Goal: Use online tool/utility

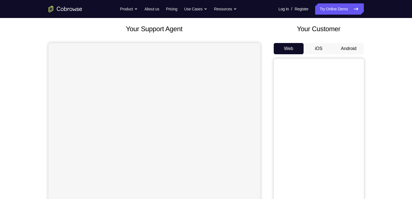
scroll to position [30, 0]
click at [352, 49] on button "Android" at bounding box center [348, 48] width 30 height 11
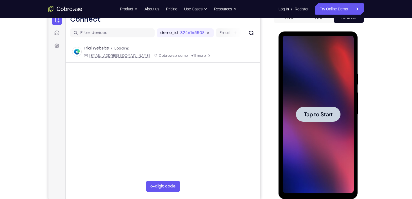
scroll to position [0, 0]
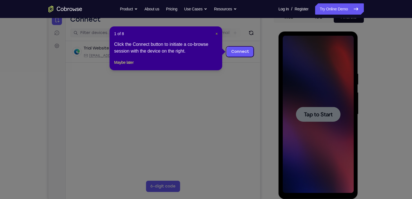
click at [216, 35] on span "×" at bounding box center [216, 34] width 2 height 5
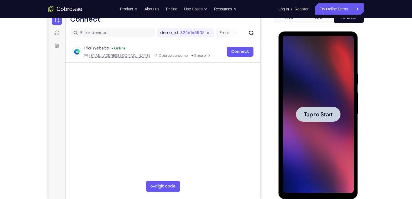
click at [325, 117] on span "Tap to Start" at bounding box center [318, 115] width 29 height 6
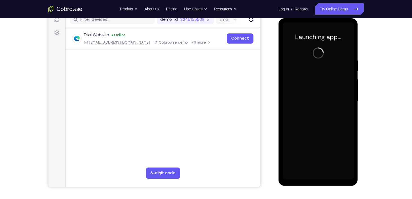
scroll to position [75, 0]
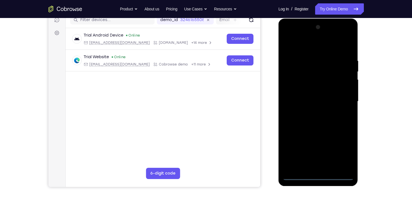
click at [318, 176] on div at bounding box center [317, 102] width 71 height 158
click at [343, 149] on div at bounding box center [317, 102] width 71 height 158
click at [305, 49] on div at bounding box center [317, 102] width 71 height 158
click at [340, 96] on div at bounding box center [317, 102] width 71 height 158
click at [309, 112] on div at bounding box center [317, 102] width 71 height 158
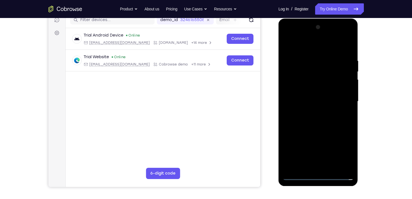
click at [316, 100] on div at bounding box center [317, 102] width 71 height 158
click at [295, 88] on div at bounding box center [317, 102] width 71 height 158
click at [320, 102] on div at bounding box center [317, 102] width 71 height 158
click at [321, 125] on div at bounding box center [317, 102] width 71 height 158
click at [331, 167] on div at bounding box center [317, 102] width 71 height 158
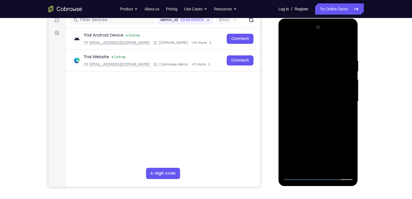
click at [319, 130] on div at bounding box center [317, 102] width 71 height 158
click at [307, 107] on div at bounding box center [317, 102] width 71 height 158
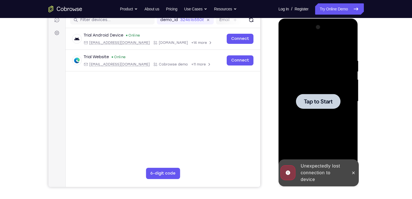
click at [311, 106] on div at bounding box center [318, 101] width 44 height 15
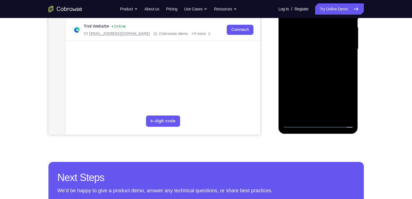
scroll to position [131, 0]
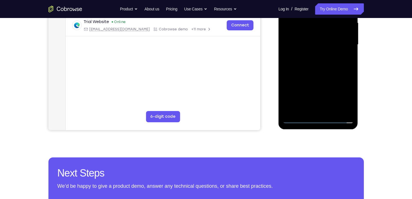
click at [318, 118] on div at bounding box center [317, 45] width 71 height 158
click at [348, 94] on div at bounding box center [317, 45] width 71 height 158
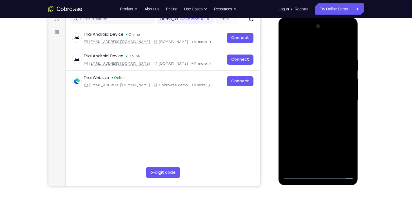
scroll to position [75, 0]
click at [318, 45] on div at bounding box center [317, 101] width 71 height 158
click at [339, 97] on div at bounding box center [317, 101] width 71 height 158
click at [311, 111] on div at bounding box center [317, 101] width 71 height 158
click at [310, 95] on div at bounding box center [317, 101] width 71 height 158
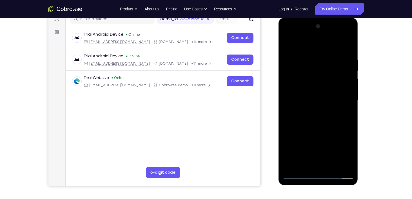
click at [301, 91] on div at bounding box center [317, 101] width 71 height 158
click at [319, 100] on div at bounding box center [317, 101] width 71 height 158
click at [313, 123] on div at bounding box center [317, 101] width 71 height 158
click at [335, 167] on div at bounding box center [317, 101] width 71 height 158
click at [321, 129] on div at bounding box center [317, 101] width 71 height 158
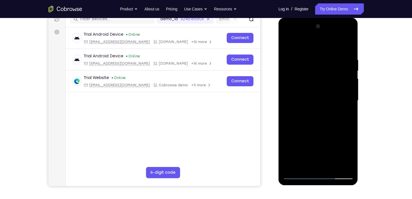
click at [318, 129] on div at bounding box center [317, 101] width 71 height 158
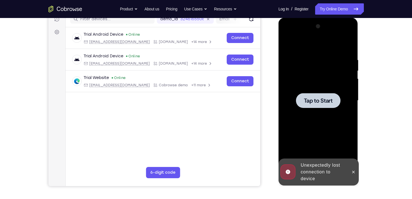
click at [334, 103] on div at bounding box center [318, 100] width 44 height 15
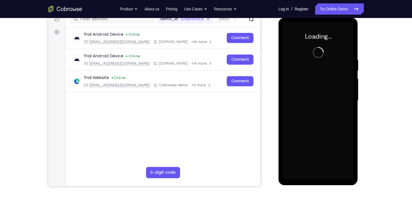
drag, startPoint x: 198, startPoint y: 103, endPoint x: 207, endPoint y: 142, distance: 40.4
click at [207, 142] on main "demo_id 3246165508 3246165508 Email User ID Device ID Device name 6-digit code …" at bounding box center [162, 105] width 194 height 189
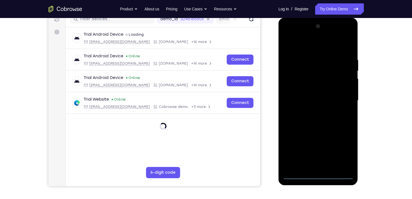
click at [316, 174] on div at bounding box center [317, 101] width 71 height 158
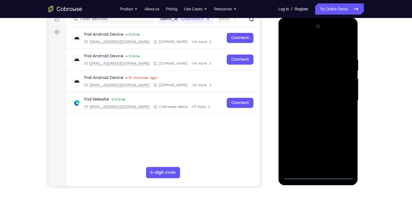
click at [345, 147] on div at bounding box center [317, 101] width 71 height 158
click at [314, 44] on div at bounding box center [317, 101] width 71 height 158
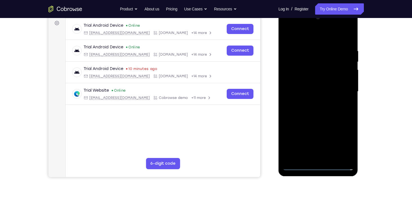
click at [347, 87] on div at bounding box center [317, 92] width 71 height 158
click at [342, 87] on div at bounding box center [317, 92] width 71 height 158
click at [314, 100] on div at bounding box center [317, 92] width 71 height 158
click at [311, 86] on div at bounding box center [317, 92] width 71 height 158
click at [295, 79] on div at bounding box center [317, 92] width 71 height 158
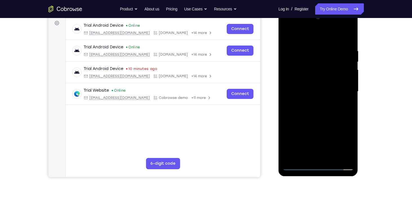
click at [318, 92] on div at bounding box center [317, 92] width 71 height 158
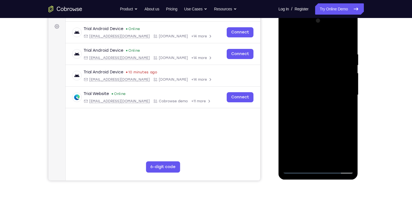
scroll to position [85, 0]
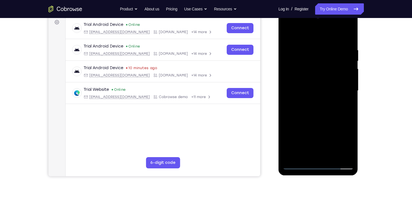
click at [319, 113] on div at bounding box center [317, 91] width 71 height 158
click at [329, 155] on div at bounding box center [317, 91] width 71 height 158
click at [318, 121] on div at bounding box center [317, 91] width 71 height 158
click at [309, 96] on div at bounding box center [317, 91] width 71 height 158
click at [299, 108] on div at bounding box center [317, 91] width 71 height 158
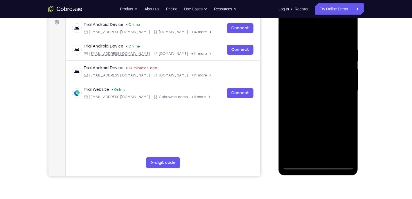
click at [312, 106] on div at bounding box center [317, 91] width 71 height 158
click at [350, 146] on div at bounding box center [317, 91] width 71 height 158
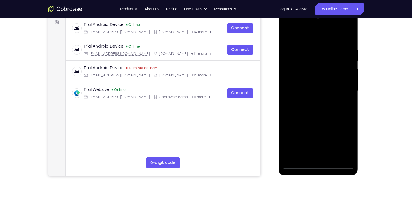
click at [350, 146] on div at bounding box center [317, 91] width 71 height 158
click at [345, 105] on div at bounding box center [317, 91] width 71 height 158
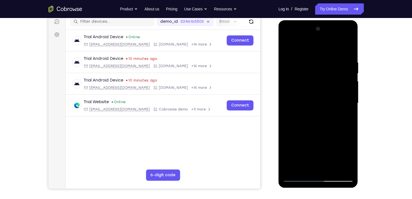
scroll to position [72, 0]
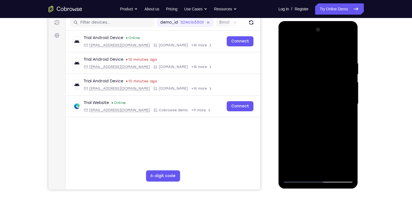
drag, startPoint x: 332, startPoint y: 83, endPoint x: 333, endPoint y: 102, distance: 18.9
click at [333, 102] on div at bounding box center [317, 104] width 71 height 158
click at [314, 100] on div at bounding box center [317, 104] width 71 height 158
click at [323, 130] on div at bounding box center [317, 104] width 71 height 158
click at [312, 123] on div at bounding box center [317, 104] width 71 height 158
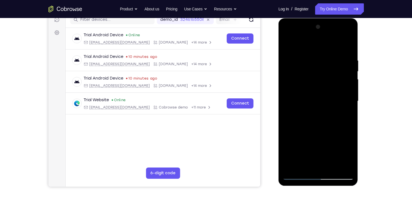
scroll to position [75, 0]
drag, startPoint x: 311, startPoint y: 141, endPoint x: 307, endPoint y: 107, distance: 34.6
click at [307, 107] on div at bounding box center [317, 101] width 71 height 158
click at [304, 165] on div at bounding box center [317, 101] width 71 height 158
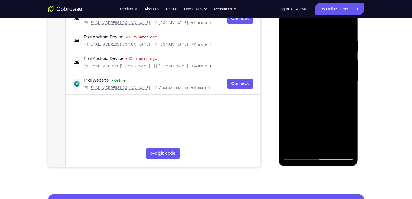
click at [297, 146] on div at bounding box center [317, 82] width 71 height 158
click at [301, 145] on div at bounding box center [317, 82] width 71 height 158
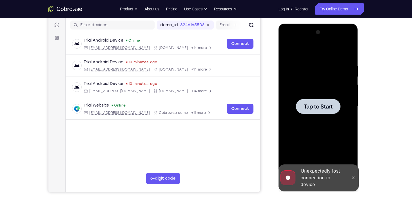
scroll to position [73, 0]
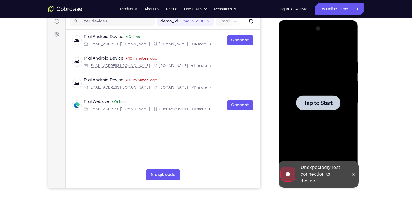
click at [310, 100] on span "Tap to Start" at bounding box center [318, 103] width 29 height 6
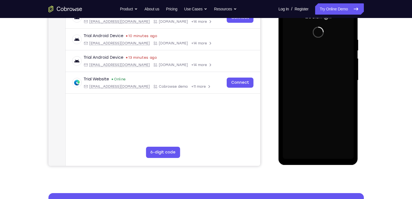
scroll to position [80, 0]
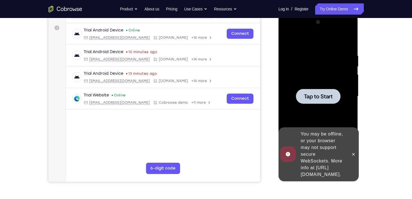
click at [308, 97] on span "Tap to Start" at bounding box center [318, 97] width 29 height 6
click at [320, 95] on span "Tap to Start" at bounding box center [318, 97] width 29 height 6
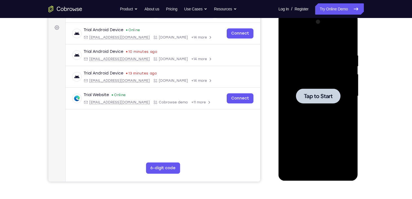
click at [318, 91] on div at bounding box center [318, 96] width 44 height 15
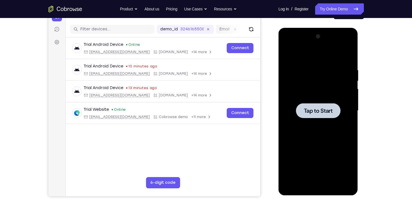
scroll to position [65, 0]
click at [326, 118] on div at bounding box center [318, 110] width 44 height 15
click at [323, 108] on span "Tap to Start" at bounding box center [318, 111] width 29 height 6
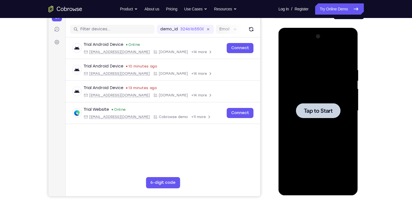
click at [305, 110] on span "Tap to Start" at bounding box center [318, 111] width 29 height 6
click at [318, 111] on span "Tap to Start" at bounding box center [318, 111] width 29 height 6
click at [310, 109] on span "Tap to Start" at bounding box center [318, 111] width 29 height 6
click at [324, 115] on div at bounding box center [318, 110] width 44 height 15
click at [328, 108] on span "Tap to Start" at bounding box center [318, 111] width 29 height 6
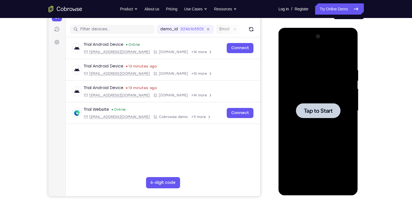
drag, startPoint x: 328, startPoint y: 107, endPoint x: 543, endPoint y: 97, distance: 215.5
click at [328, 108] on span "Tap to Start" at bounding box center [318, 111] width 29 height 6
click at [331, 108] on span "Tap to Start" at bounding box center [318, 111] width 29 height 6
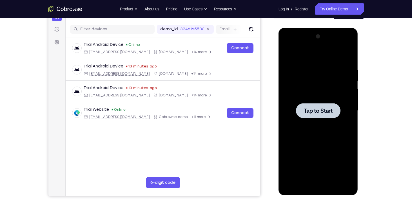
click at [331, 108] on span "Tap to Start" at bounding box center [318, 111] width 29 height 6
click at [326, 109] on span "Tap to Start" at bounding box center [318, 111] width 29 height 6
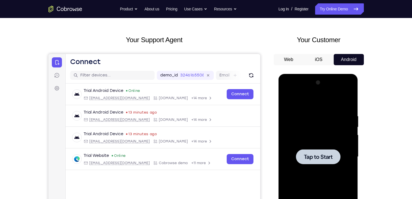
scroll to position [0, 0]
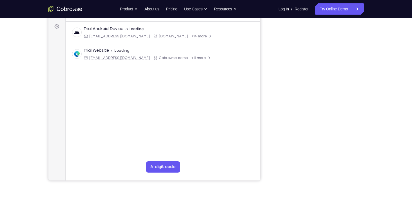
scroll to position [80, 0]
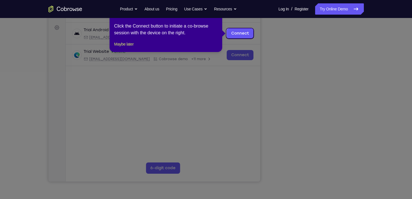
click at [317, 169] on icon at bounding box center [208, 99] width 416 height 199
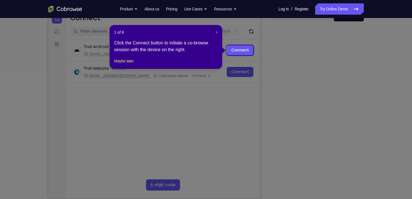
click at [217, 35] on button "×" at bounding box center [216, 33] width 2 height 6
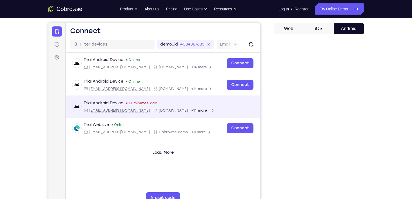
scroll to position [50, 0]
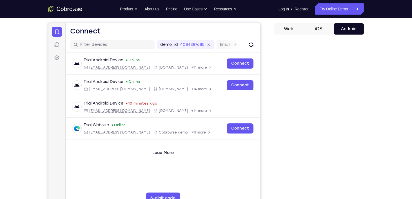
click at [319, 27] on button "iOS" at bounding box center [318, 28] width 30 height 11
click at [351, 30] on button "Android" at bounding box center [348, 28] width 30 height 11
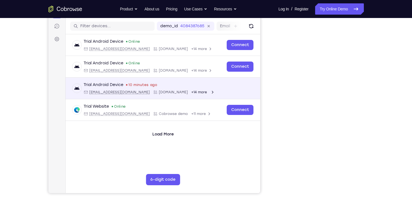
scroll to position [67, 0]
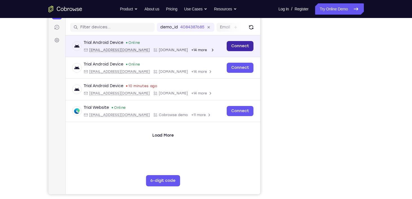
click at [237, 48] on link "Connect" at bounding box center [239, 46] width 27 height 10
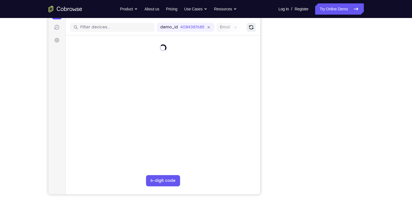
click at [251, 30] on icon "Refresh" at bounding box center [251, 27] width 8 height 8
click at [179, 24] on div "demo_id 4084387685" at bounding box center [184, 27] width 57 height 9
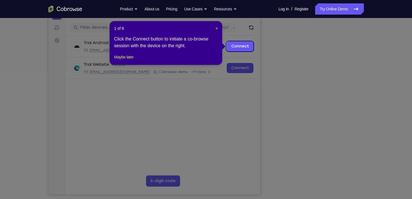
click at [317, 184] on icon at bounding box center [208, 99] width 416 height 199
click at [216, 29] on span "×" at bounding box center [216, 28] width 2 height 5
